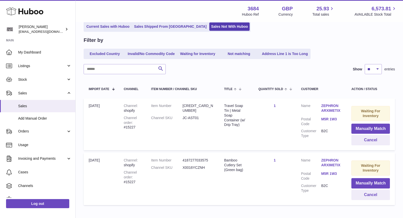
scroll to position [65, 0]
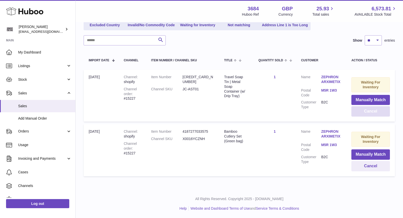
click at [371, 111] on button "Cancel" at bounding box center [371, 111] width 39 height 10
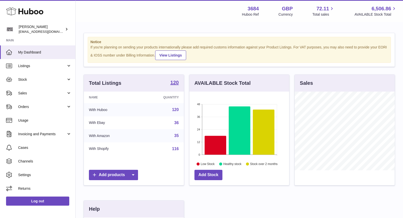
scroll to position [78, 100]
click at [25, 92] on span "Sales" at bounding box center [42, 93] width 48 height 5
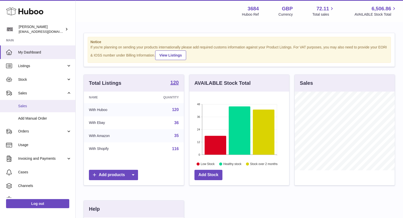
click at [32, 103] on link "Sales" at bounding box center [37, 106] width 75 height 12
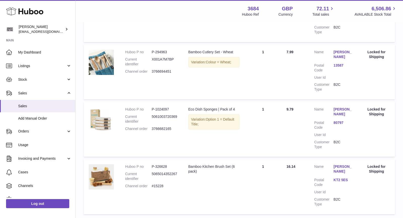
scroll to position [511, 0]
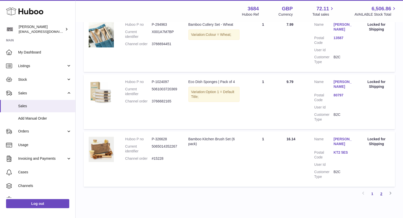
click at [379, 189] on link "2" at bounding box center [381, 193] width 9 height 9
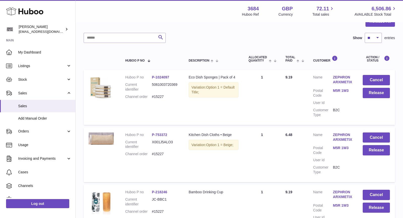
scroll to position [80, 0]
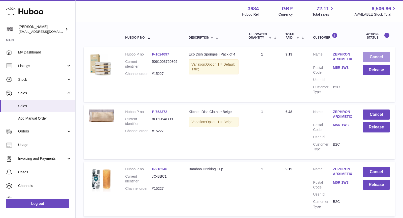
click at [378, 59] on button "Cancel" at bounding box center [376, 57] width 27 height 10
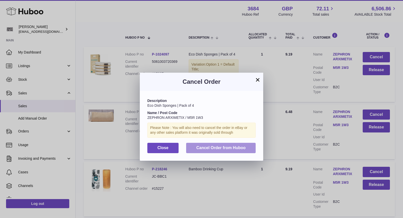
click at [230, 147] on span "Cancel Order from Huboo" at bounding box center [220, 147] width 49 height 4
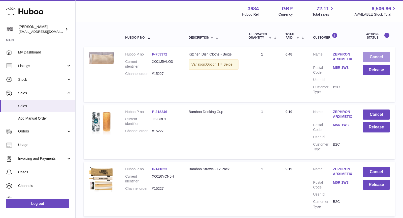
click at [372, 57] on button "Cancel" at bounding box center [376, 57] width 27 height 10
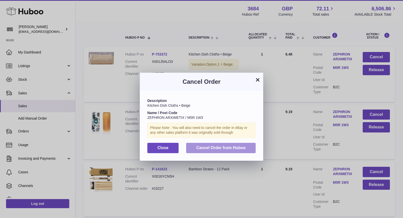
click at [244, 147] on span "Cancel Order from Huboo" at bounding box center [220, 147] width 49 height 4
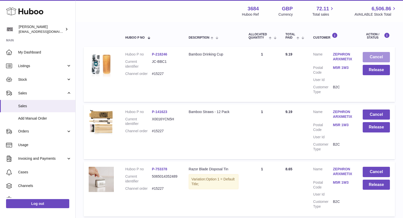
click at [377, 54] on button "Cancel" at bounding box center [376, 57] width 27 height 10
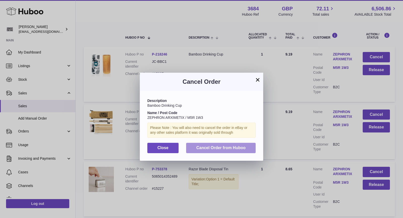
click at [240, 145] on button "Cancel Order from Huboo" at bounding box center [221, 148] width 70 height 10
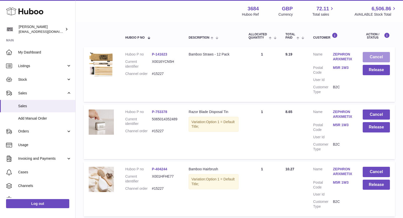
click at [380, 55] on button "Cancel" at bounding box center [376, 57] width 27 height 10
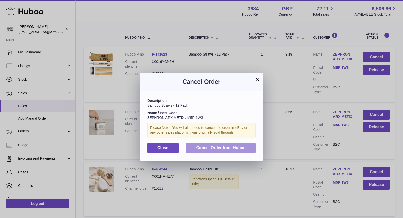
click at [244, 145] on span "Cancel Order from Huboo" at bounding box center [220, 147] width 49 height 4
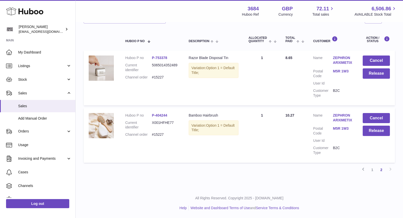
scroll to position [76, 0]
click at [379, 62] on button "Cancel" at bounding box center [376, 61] width 27 height 10
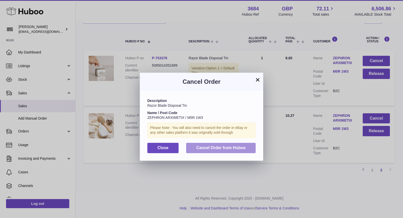
click at [242, 144] on button "Cancel Order from Huboo" at bounding box center [221, 148] width 70 height 10
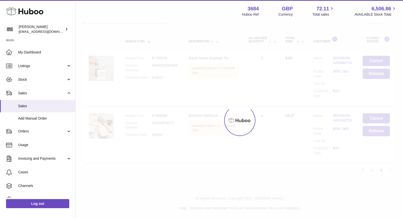
scroll to position [18, 0]
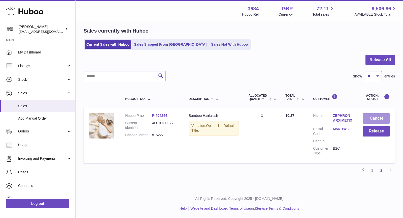
click at [373, 113] on button "Cancel" at bounding box center [376, 118] width 27 height 10
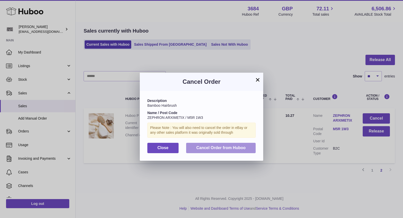
click at [245, 146] on span "Cancel Order from Huboo" at bounding box center [220, 147] width 49 height 4
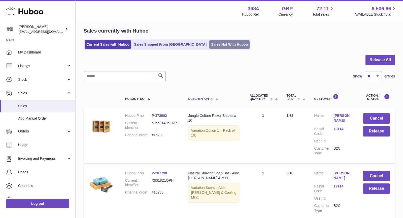
click at [210, 47] on link "Sales Not With Huboo" at bounding box center [230, 44] width 40 height 8
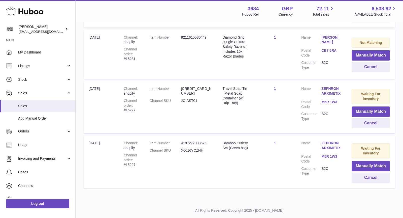
scroll to position [218, 0]
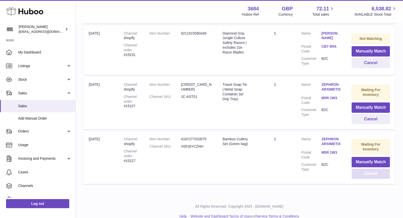
click at [372, 173] on button "Cancel" at bounding box center [371, 173] width 38 height 10
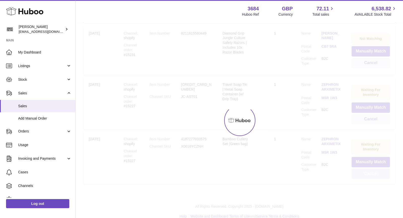
scroll to position [171, 0]
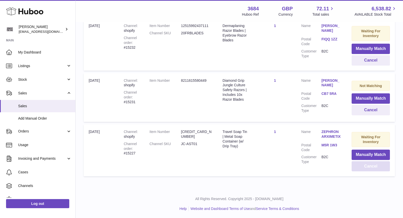
click at [373, 166] on button "Cancel" at bounding box center [371, 166] width 38 height 10
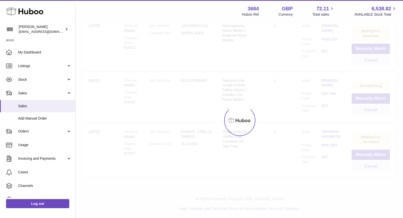
scroll to position [116, 0]
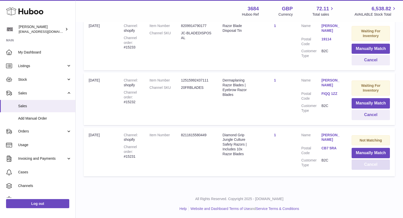
click at [368, 162] on button "Cancel" at bounding box center [371, 164] width 38 height 10
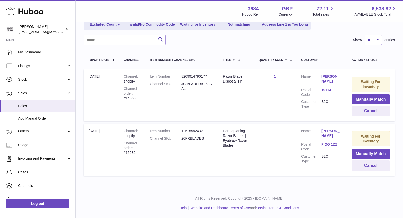
scroll to position [65, 0]
click at [366, 163] on button "Cancel" at bounding box center [371, 166] width 38 height 10
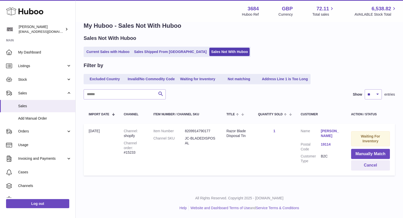
scroll to position [11, 0]
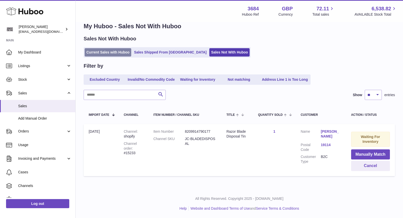
click at [120, 51] on link "Current Sales with Huboo" at bounding box center [108, 52] width 47 height 8
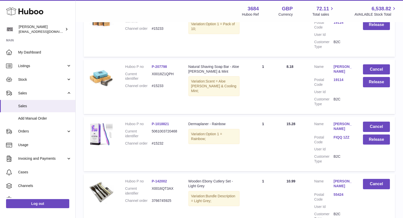
scroll to position [131, 0]
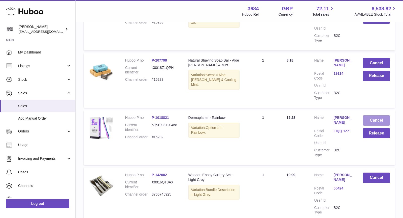
click at [380, 120] on button "Cancel" at bounding box center [376, 120] width 27 height 10
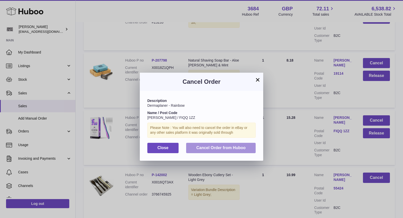
click at [222, 145] on span "Cancel Order from Huboo" at bounding box center [220, 147] width 49 height 4
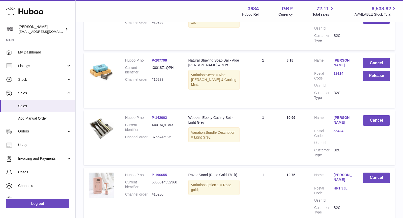
scroll to position [0, 0]
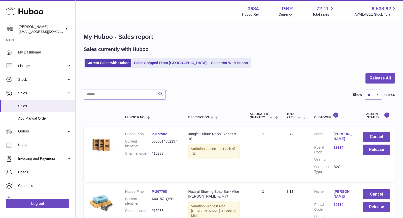
click at [212, 57] on div "Sales currently with Huboo Current Sales with Huboo Sales Shipped From Huboo Sa…" at bounding box center [240, 57] width 312 height 22
click at [212, 61] on link "Sales Not With Huboo" at bounding box center [230, 63] width 40 height 8
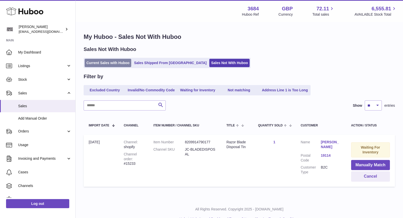
click at [118, 65] on link "Current Sales with Huboo" at bounding box center [108, 63] width 47 height 8
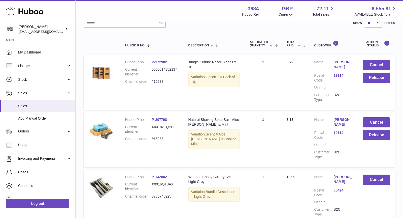
scroll to position [87, 0]
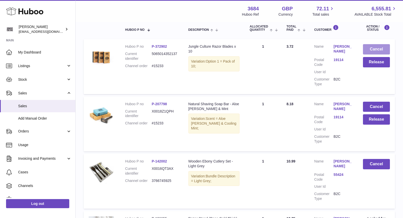
click at [372, 49] on button "Cancel" at bounding box center [376, 49] width 27 height 10
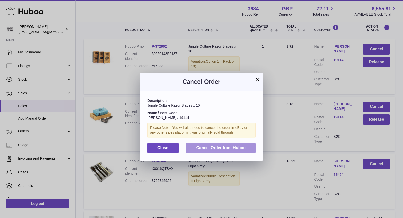
click at [216, 150] on span "Cancel Order from Huboo" at bounding box center [220, 147] width 49 height 4
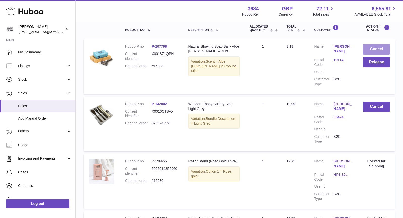
click at [378, 47] on button "Cancel" at bounding box center [376, 49] width 27 height 10
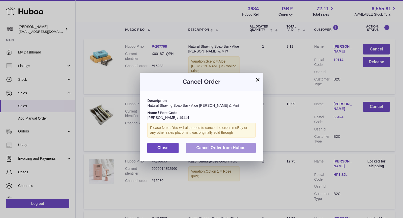
click at [228, 146] on span "Cancel Order from Huboo" at bounding box center [220, 147] width 49 height 4
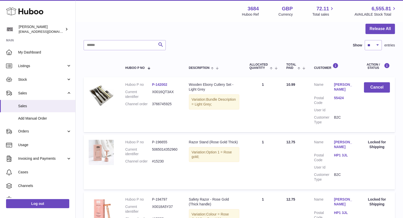
scroll to position [0, 0]
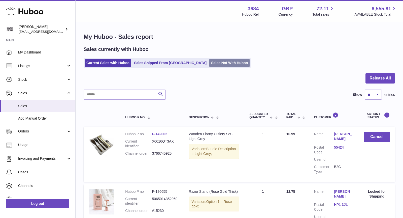
click at [210, 62] on link "Sales Not With Huboo" at bounding box center [230, 63] width 40 height 8
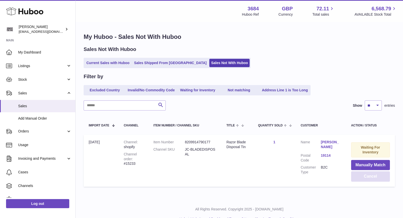
click at [366, 175] on button "Cancel" at bounding box center [370, 176] width 39 height 10
